Goal: Transaction & Acquisition: Purchase product/service

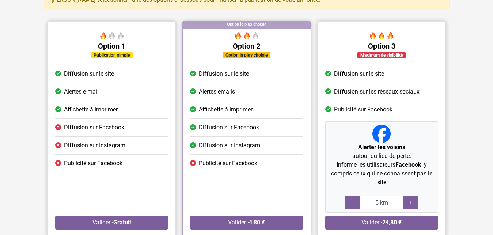
scroll to position [75, 0]
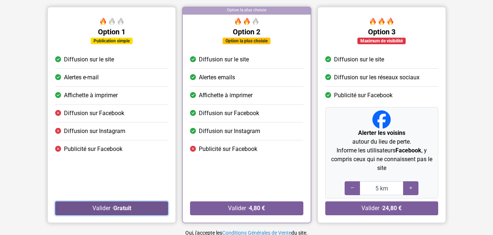
click at [114, 207] on strong "Gratuit" at bounding box center [122, 208] width 18 height 7
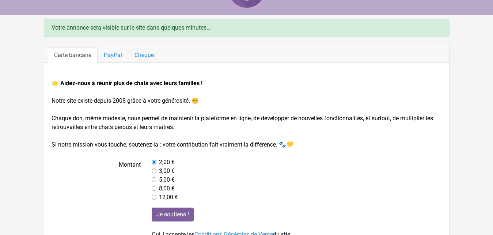
scroll to position [79, 0]
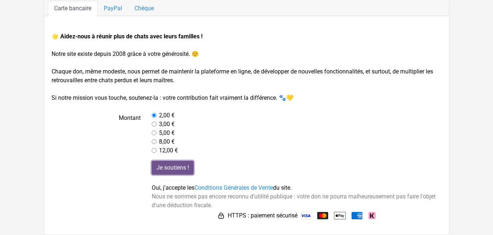
click at [168, 166] on input "Je soutiens !" at bounding box center [173, 168] width 42 height 14
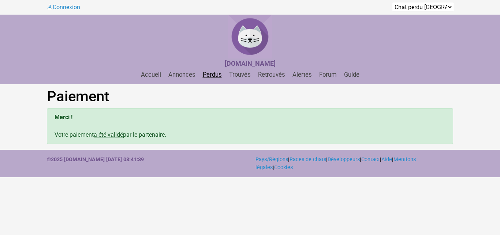
click at [211, 76] on link "Perdus" at bounding box center [212, 74] width 25 height 7
